Goal: Information Seeking & Learning: Learn about a topic

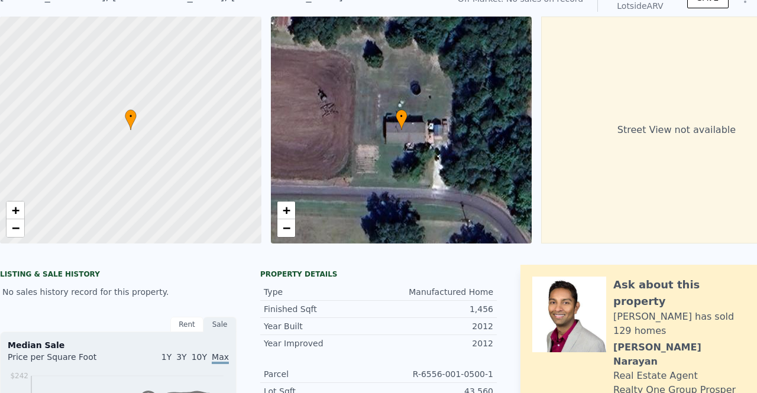
scroll to position [4, 0]
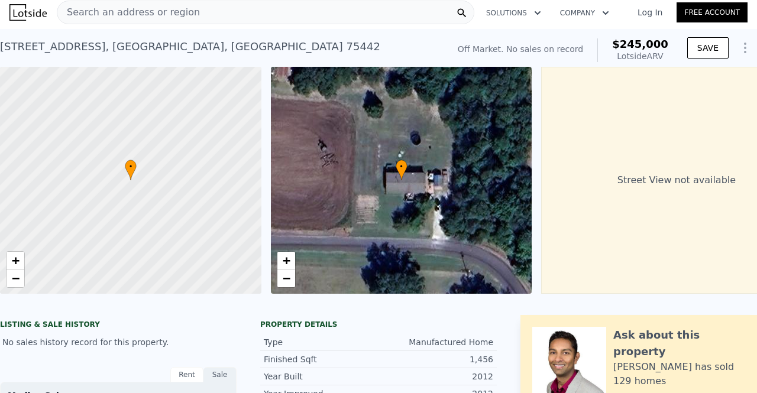
click at [83, 13] on span "Search an address or region" at bounding box center [128, 12] width 143 height 14
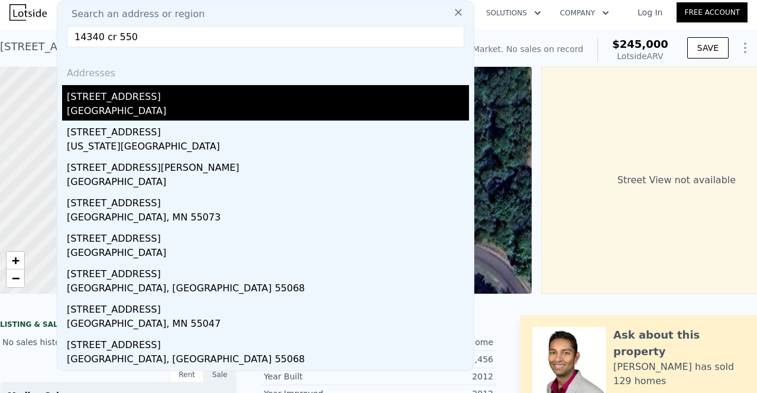
type input "14340 cr 550"
click at [135, 105] on div "[GEOGRAPHIC_DATA]" at bounding box center [268, 112] width 402 height 17
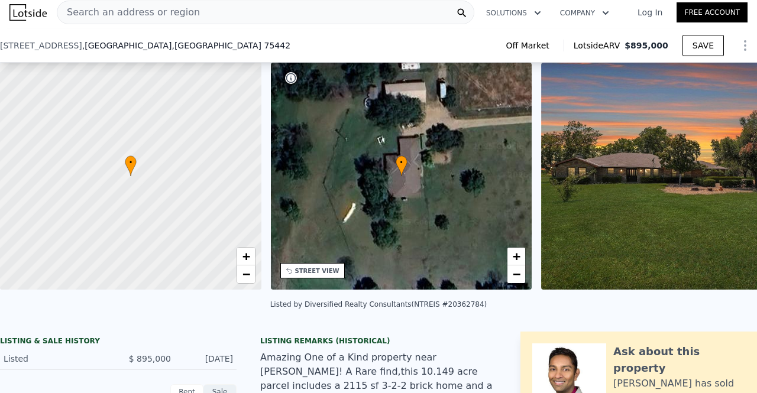
scroll to position [59, 0]
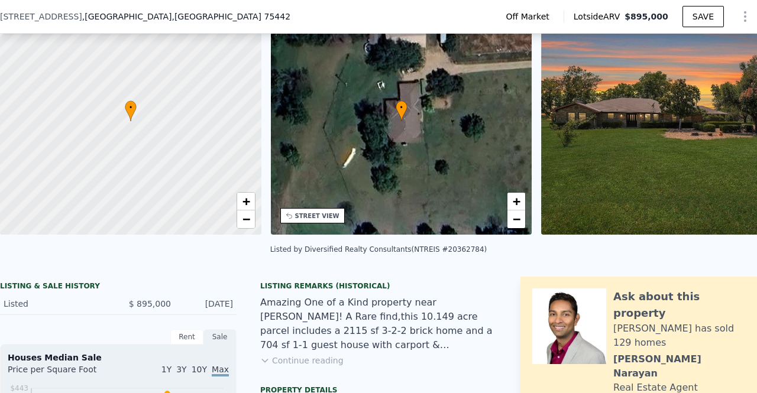
drag, startPoint x: 193, startPoint y: 313, endPoint x: 230, endPoint y: 310, distance: 36.8
click at [230, 310] on div "[DATE]" at bounding box center [206, 304] width 53 height 12
click at [283, 312] on div "Amazing One of a Kind property near [PERSON_NAME]! A Rare find,this 10.149 acre…" at bounding box center [378, 324] width 237 height 57
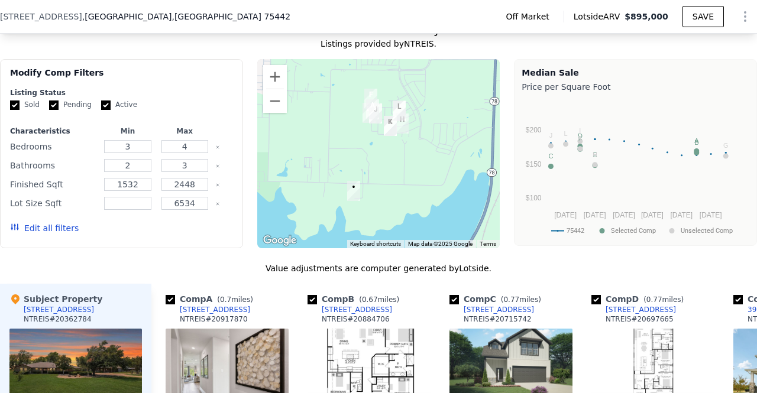
scroll to position [887, 0]
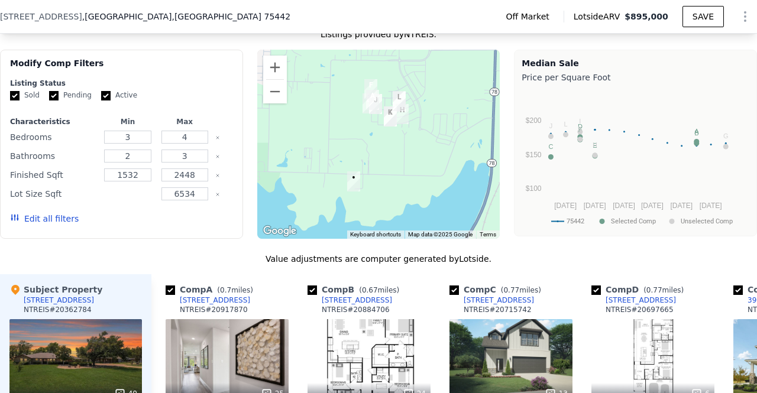
click at [136, 201] on input "number" at bounding box center [127, 194] width 47 height 13
click at [132, 201] on input "5" at bounding box center [127, 194] width 47 height 13
type input "5000"
click at [192, 201] on input "6534" at bounding box center [184, 194] width 47 height 13
drag, startPoint x: 193, startPoint y: 212, endPoint x: 167, endPoint y: 205, distance: 27.5
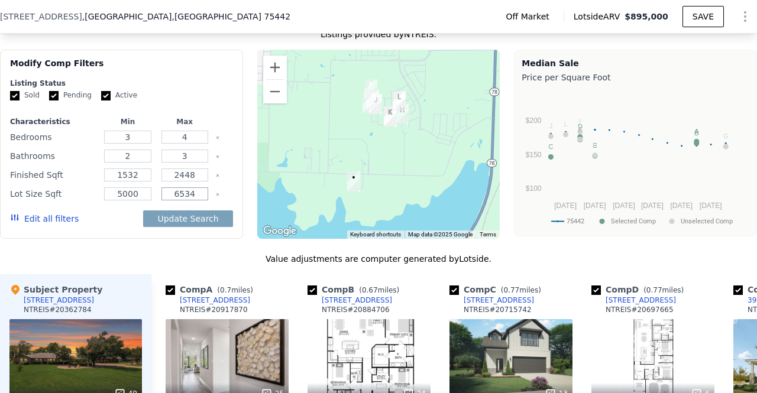
click at [167, 201] on input "6534" at bounding box center [184, 194] width 47 height 13
drag, startPoint x: 141, startPoint y: 211, endPoint x: 106, endPoint y: 211, distance: 34.3
click at [106, 201] on input "5000" at bounding box center [127, 194] width 47 height 13
click at [185, 201] on input "number" at bounding box center [184, 194] width 47 height 13
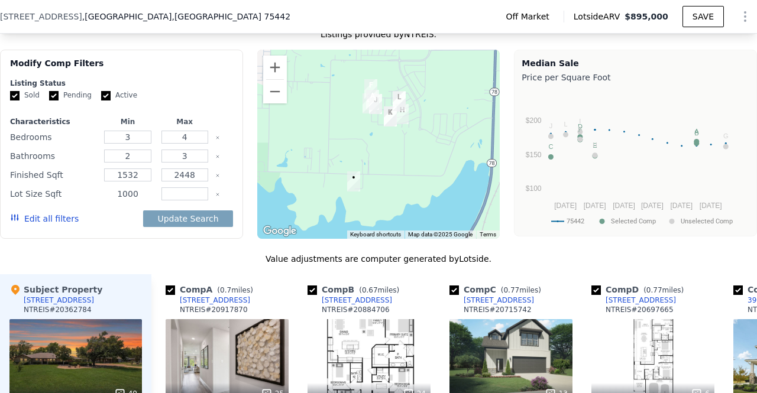
click at [144, 201] on input "1000" at bounding box center [127, 194] width 47 height 13
type input "10000"
click at [186, 201] on input "number" at bounding box center [184, 194] width 47 height 13
click at [175, 227] on button "Update Search" at bounding box center [187, 219] width 89 height 17
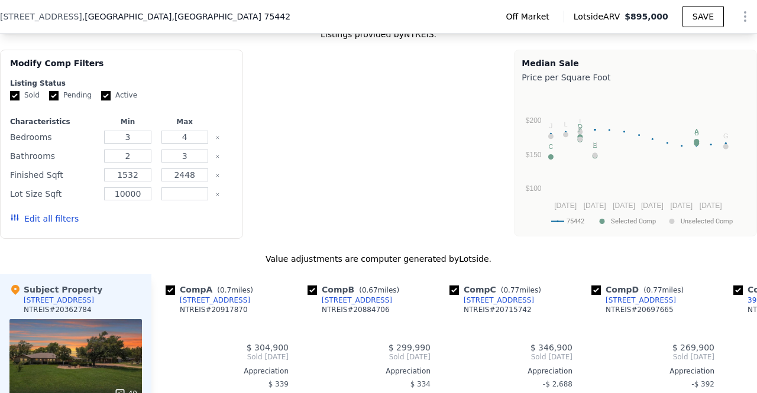
type input "6534"
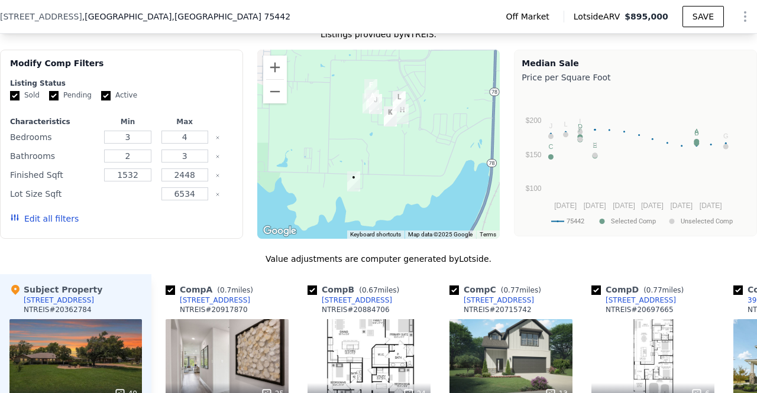
click at [122, 201] on input "number" at bounding box center [127, 194] width 47 height 13
drag, startPoint x: 172, startPoint y: 212, endPoint x: 222, endPoint y: 206, distance: 51.2
click at [222, 202] on div "Lot Size Sqft 6534" at bounding box center [121, 194] width 223 height 17
click at [215, 197] on icon "Clear" at bounding box center [217, 194] width 5 height 5
click at [128, 201] on input "number" at bounding box center [127, 194] width 47 height 13
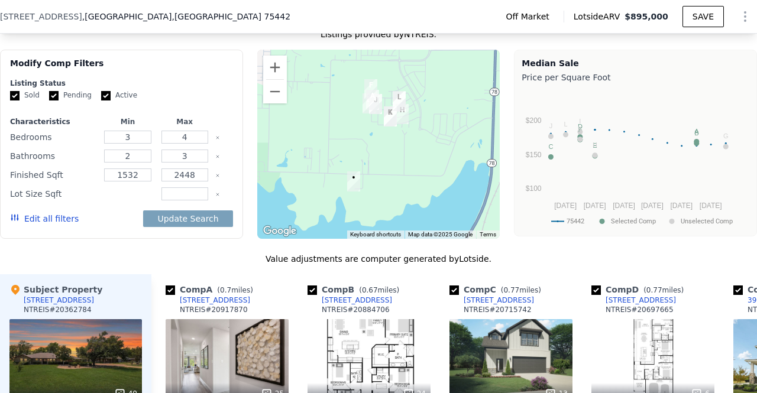
click at [120, 201] on input "number" at bounding box center [127, 194] width 47 height 13
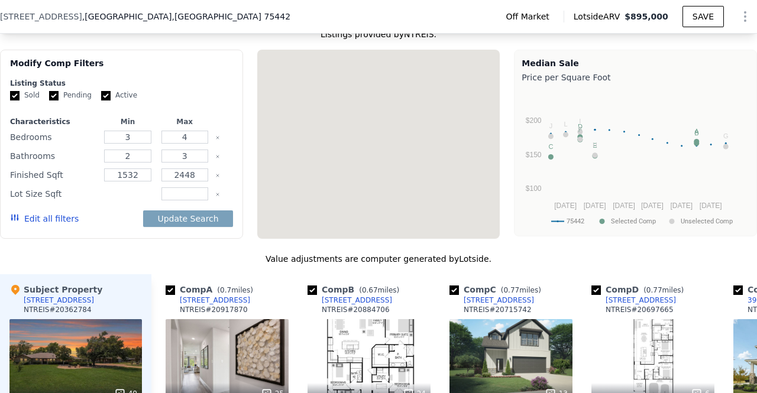
type input "6534"
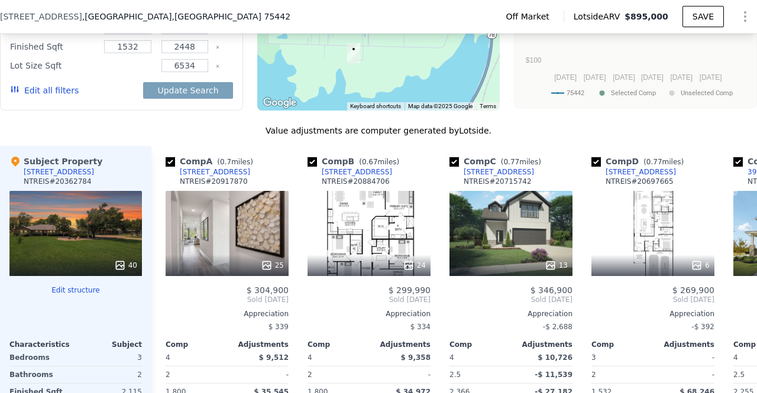
scroll to position [946, 0]
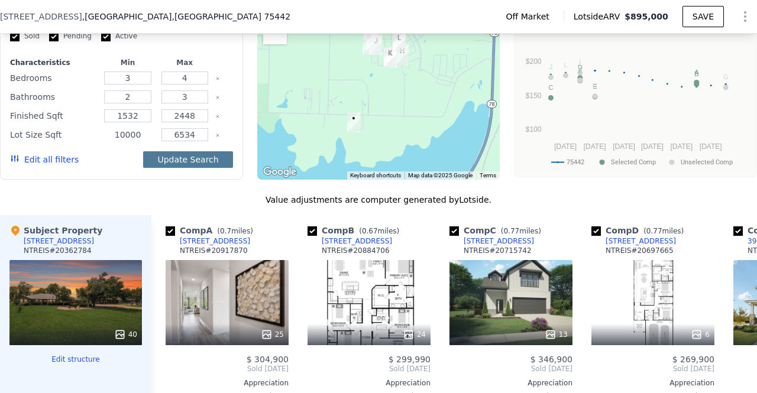
type input "10000"
click at [186, 168] on button "Update Search" at bounding box center [187, 159] width 89 height 17
click at [192, 141] on input "6534" at bounding box center [184, 134] width 47 height 13
drag, startPoint x: 187, startPoint y: 153, endPoint x: 154, endPoint y: 146, distance: 34.0
click at [154, 143] on div "Lot Size Sqft 10000 6534" at bounding box center [121, 135] width 223 height 17
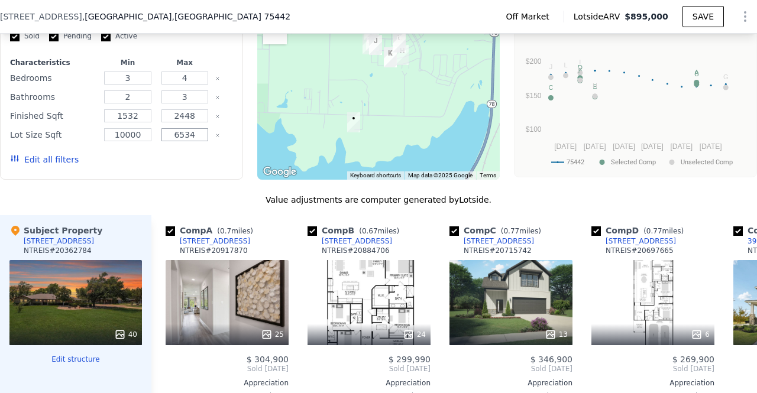
scroll to position [769, 0]
